Goal: Navigation & Orientation: Find specific page/section

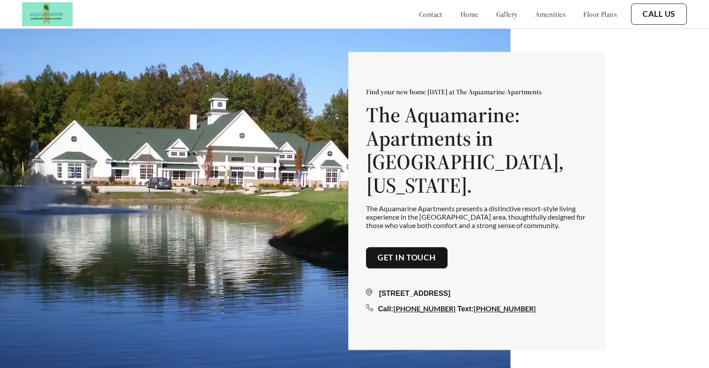
click at [539, 16] on link "amenities" at bounding box center [550, 14] width 31 height 9
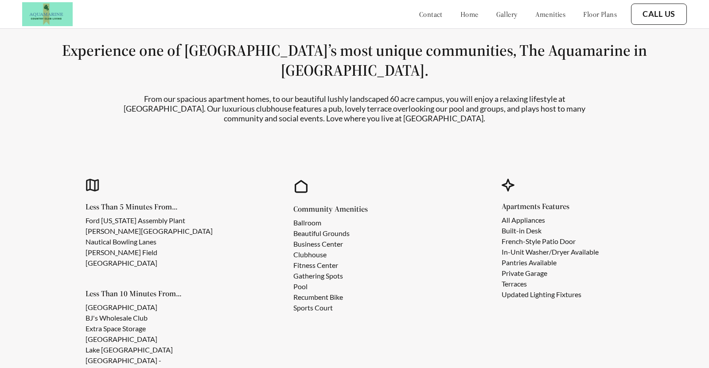
scroll to position [762, 0]
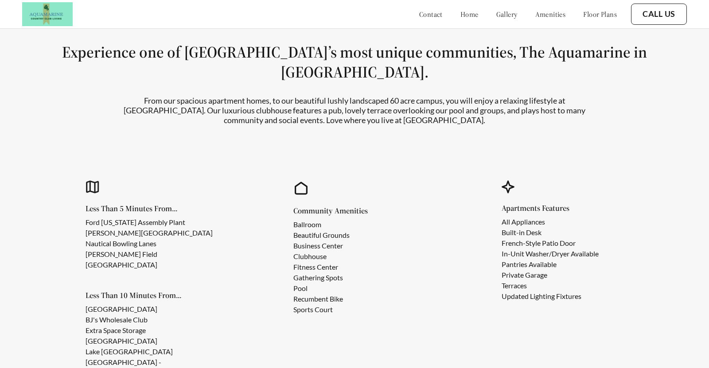
scroll to position [762, 0]
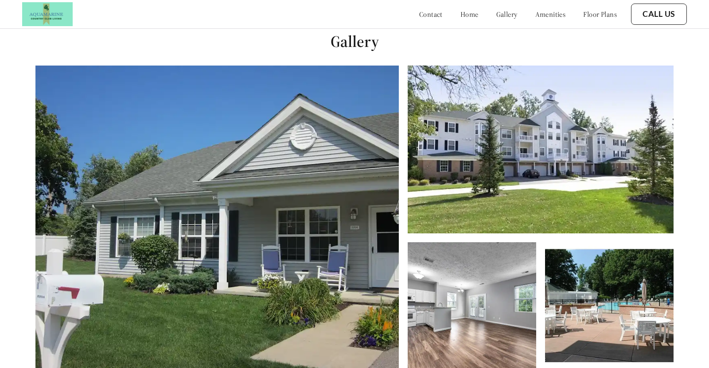
scroll to position [368, 0]
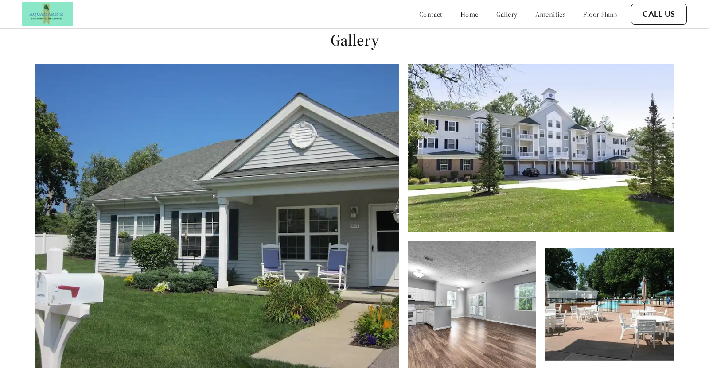
scroll to position [368, 0]
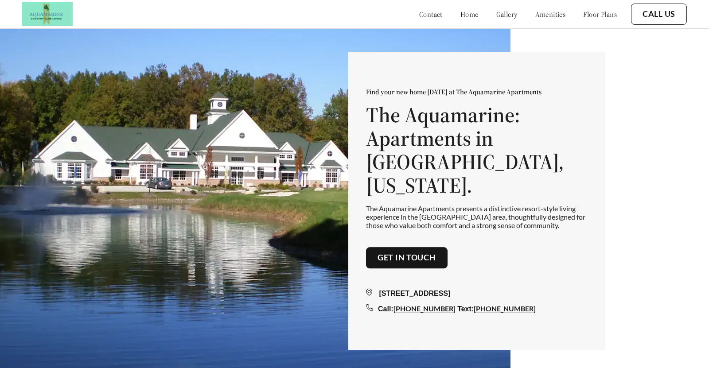
scroll to position [368, 0]
